Goal: Information Seeking & Learning: Find specific fact

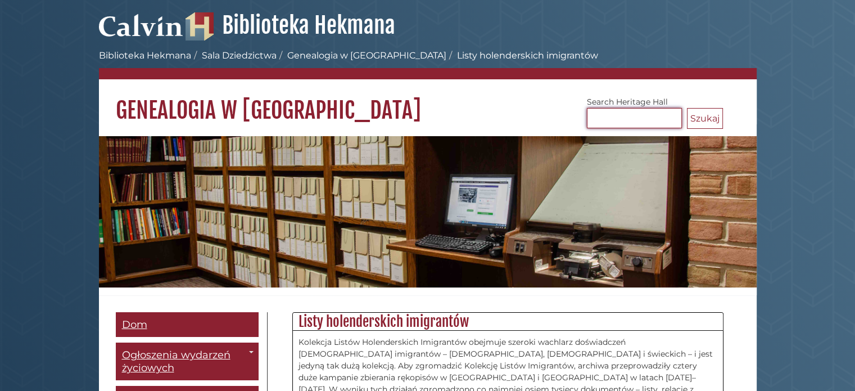
click at [623, 114] on input "[GEOGRAPHIC_DATA]" at bounding box center [634, 118] width 95 height 20
type input "*******"
click at [696, 109] on button "Szukaj" at bounding box center [705, 118] width 36 height 21
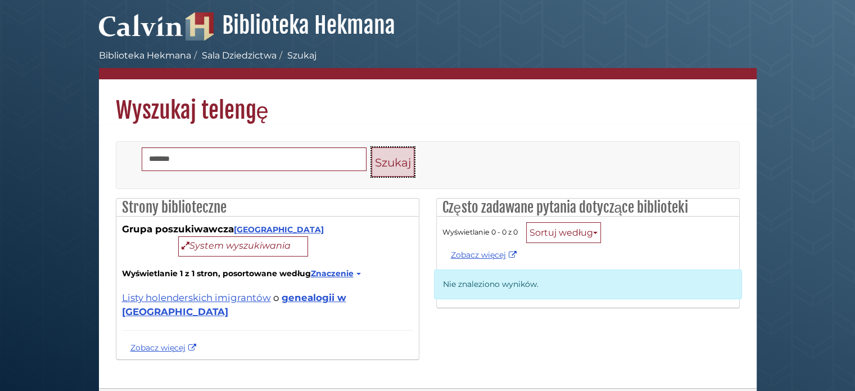
click at [399, 165] on font "Szukaj" at bounding box center [393, 162] width 36 height 13
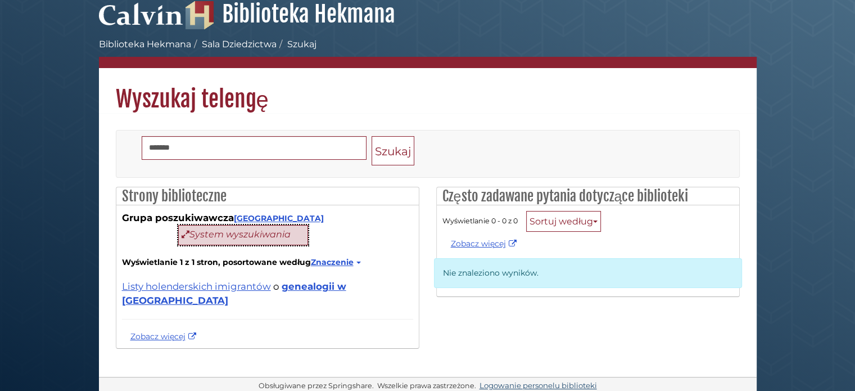
click at [214, 238] on font "System wyszukiwania" at bounding box center [239, 234] width 101 height 11
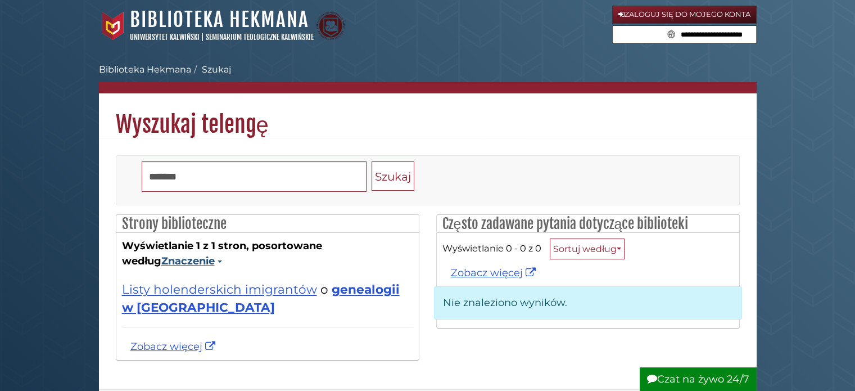
click at [199, 261] on font "Znaczenie" at bounding box center [187, 261] width 53 height 12
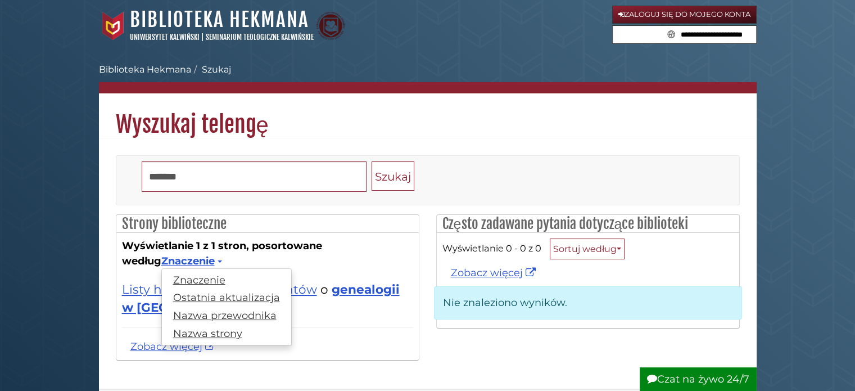
click at [330, 322] on div "Listy holenderskich imigrantów o genealogii w [GEOGRAPHIC_DATA] przez [PERSON_N…" at bounding box center [267, 299] width 291 height 60
